Goal: Information Seeking & Learning: Check status

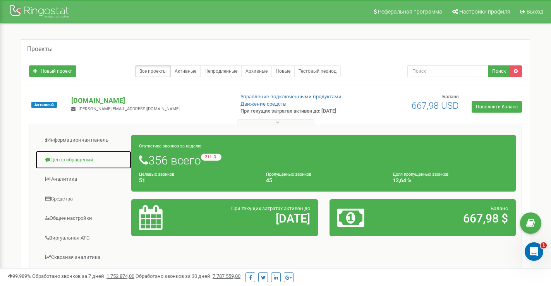
click at [76, 157] on link "Центр обращений" at bounding box center [83, 160] width 96 height 19
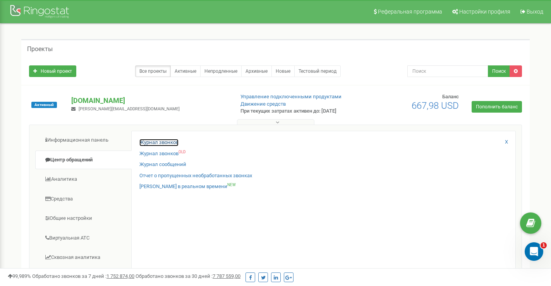
click at [157, 142] on link "Журнал звонков" at bounding box center [158, 142] width 39 height 7
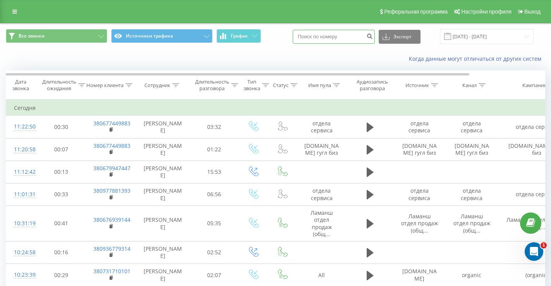
click at [342, 39] on input at bounding box center [334, 37] width 82 height 14
type input "380674053099"
